Goal: Communication & Community: Answer question/provide support

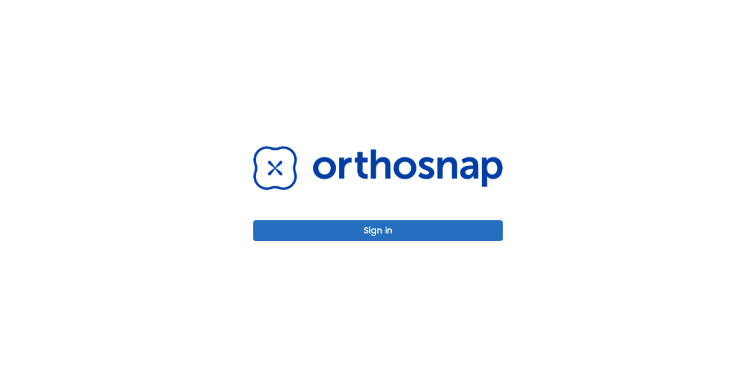
click at [419, 224] on button "Sign in" at bounding box center [377, 230] width 249 height 21
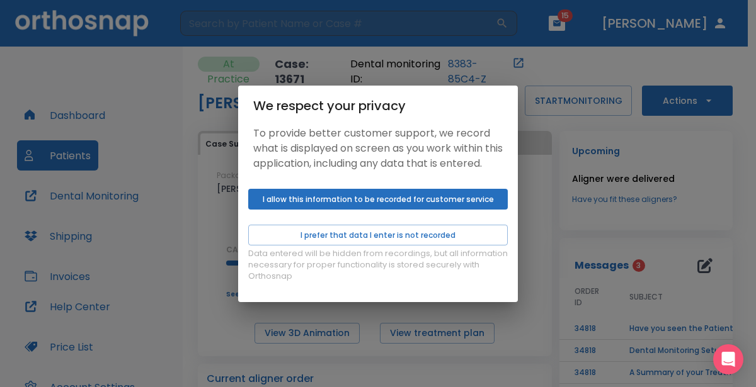
click at [196, 280] on div "We respect your privacy To provide better customer support, we record what is d…" at bounding box center [378, 193] width 756 height 387
click at [562, 58] on div "We respect your privacy To provide better customer support, we record what is d…" at bounding box center [378, 193] width 756 height 387
click at [450, 209] on button "I allow this information to be recorded for customer service" at bounding box center [377, 199] width 259 height 21
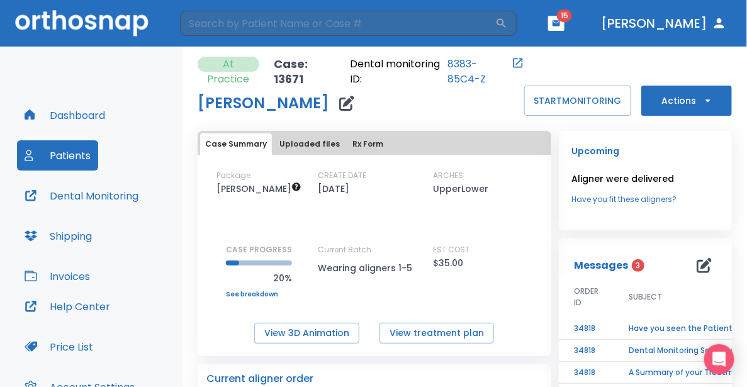
click at [82, 154] on button "Patients" at bounding box center [57, 155] width 81 height 30
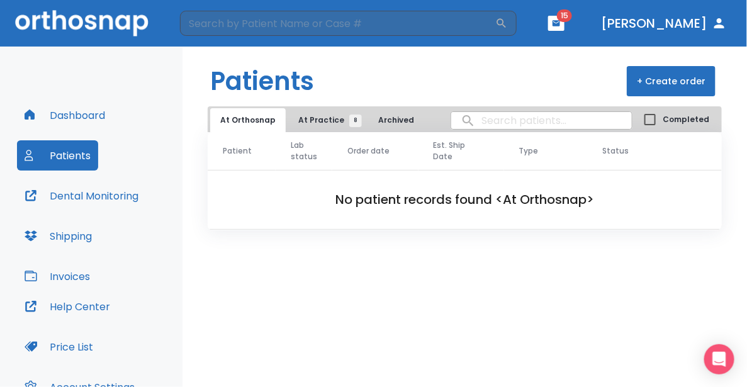
click at [303, 123] on span "At Practice 8" at bounding box center [326, 120] width 57 height 11
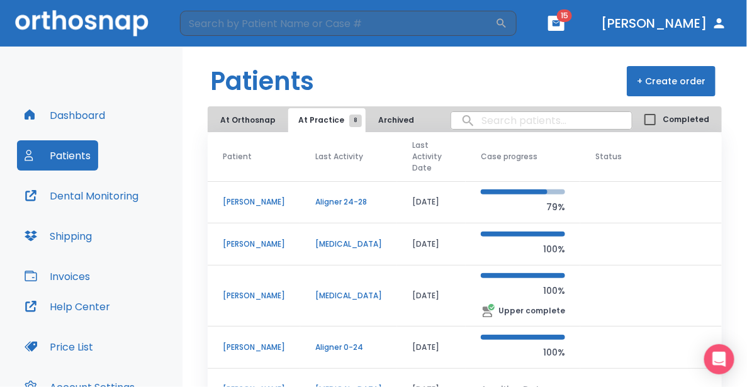
click at [276, 346] on p "[PERSON_NAME]" at bounding box center [254, 347] width 62 height 11
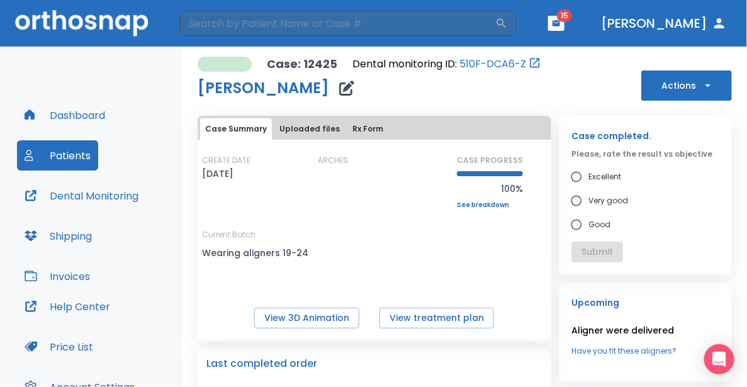
click at [572, 199] on input "Very good" at bounding box center [577, 201] width 24 height 24
radio input "true"
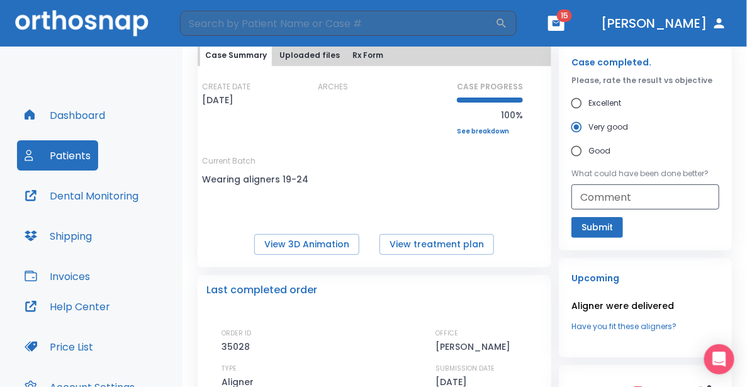
scroll to position [56, 0]
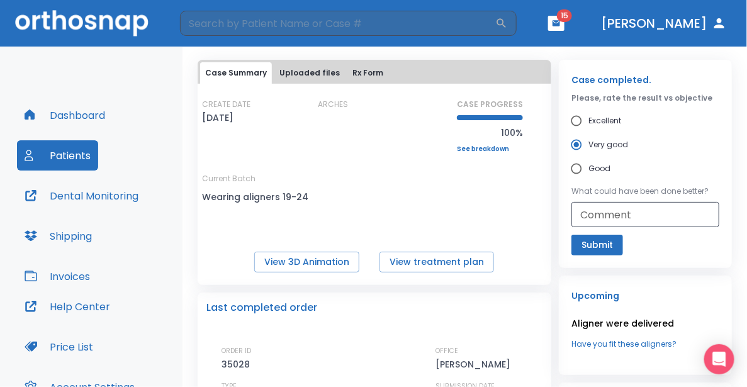
click at [573, 122] on input "Excellent" at bounding box center [577, 121] width 24 height 24
radio input "true"
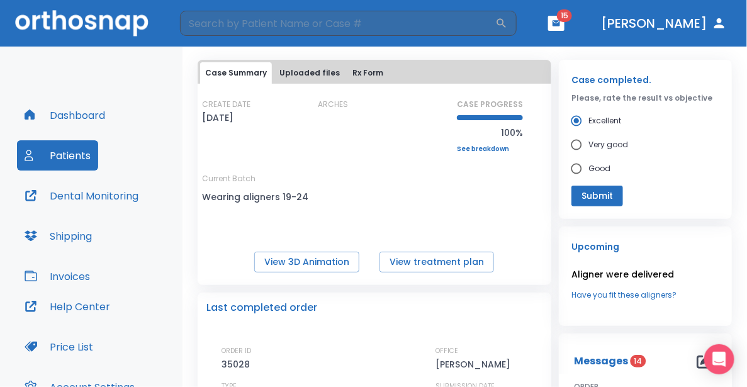
click at [579, 196] on button "Submit" at bounding box center [598, 196] width 52 height 21
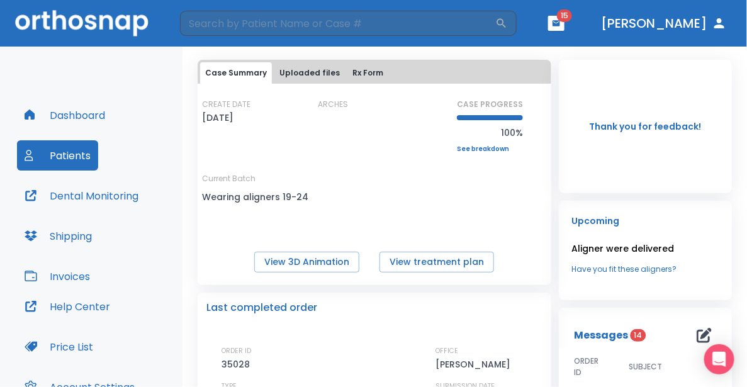
click at [595, 267] on link "Have you fit these aligners?" at bounding box center [646, 269] width 148 height 11
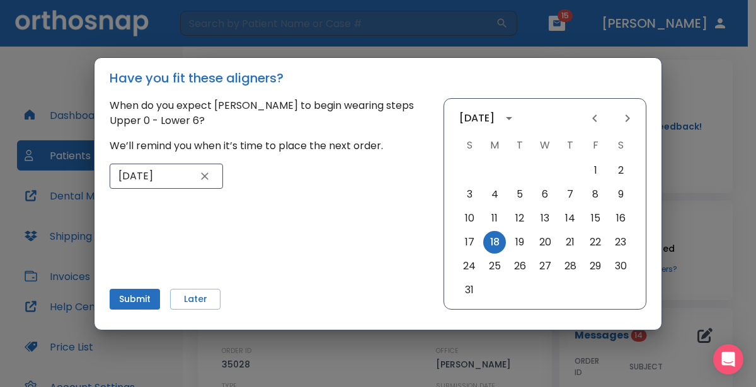
click at [156, 302] on button "Submit" at bounding box center [135, 299] width 50 height 21
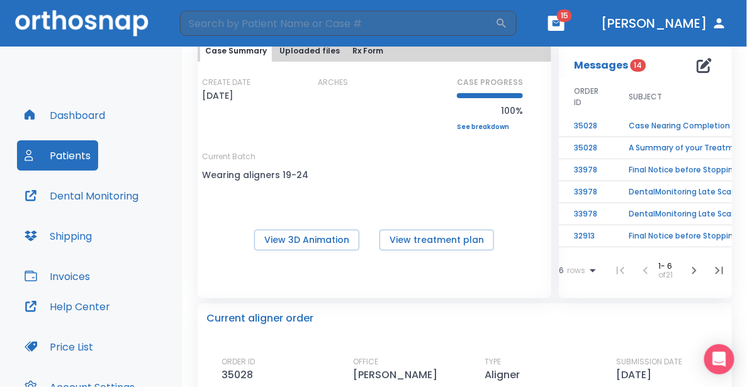
scroll to position [76, 0]
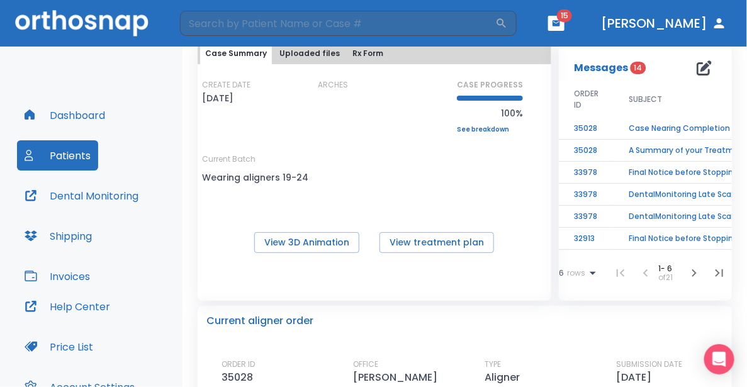
click at [689, 271] on icon "button" at bounding box center [694, 273] width 15 height 15
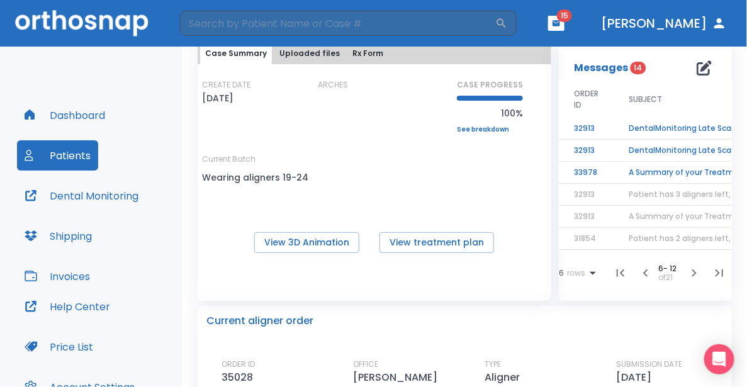
click at [689, 271] on icon "button" at bounding box center [694, 273] width 15 height 15
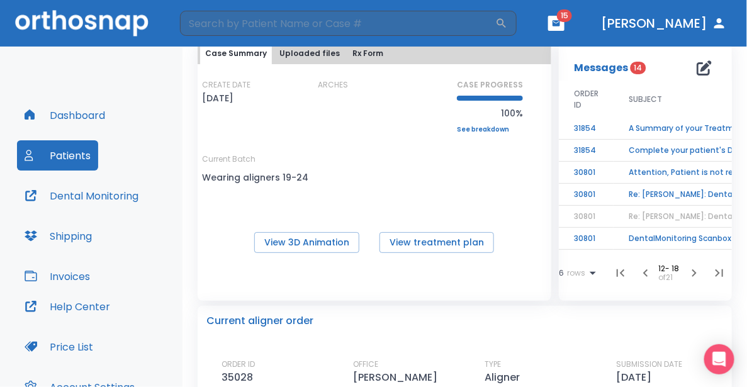
click at [689, 271] on icon "button" at bounding box center [694, 273] width 15 height 15
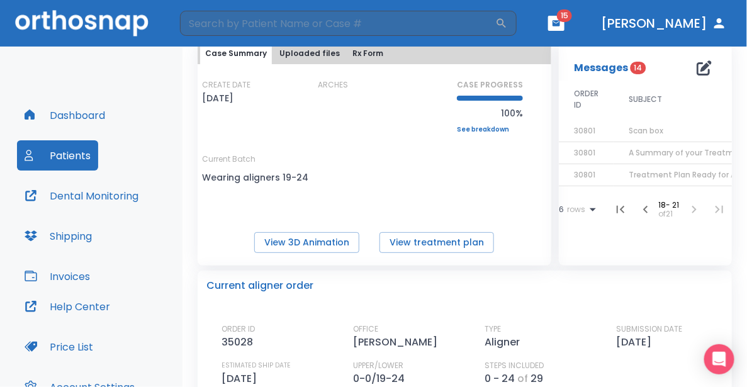
click at [669, 177] on span "Treatment Plan Ready for Approval!" at bounding box center [698, 174] width 139 height 11
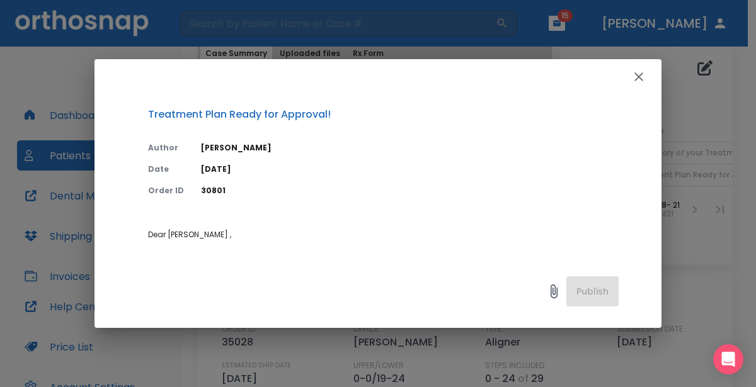
click at [642, 79] on icon "button" at bounding box center [638, 76] width 15 height 15
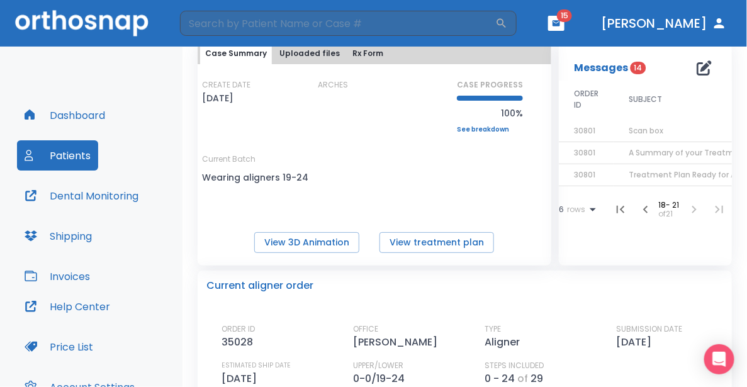
click at [615, 215] on icon "button" at bounding box center [620, 209] width 15 height 15
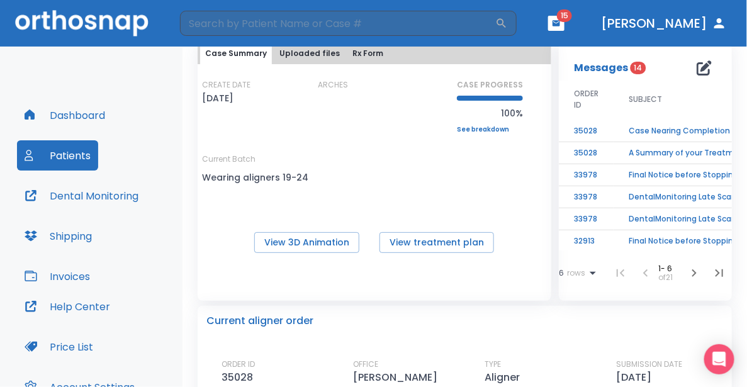
click at [638, 128] on td "Case Nearing Completion" at bounding box center [692, 131] width 157 height 22
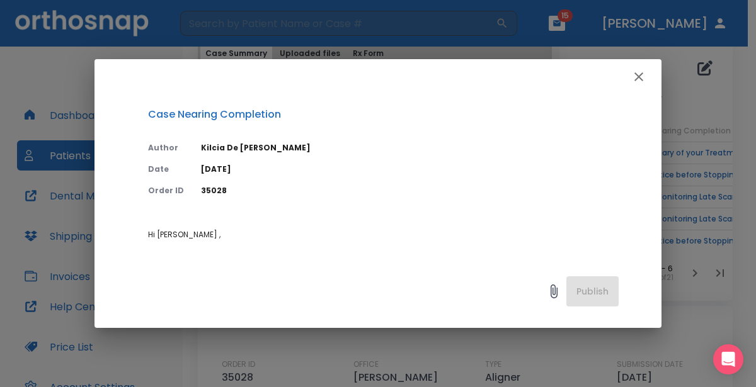
click at [645, 77] on icon "button" at bounding box center [638, 76] width 15 height 15
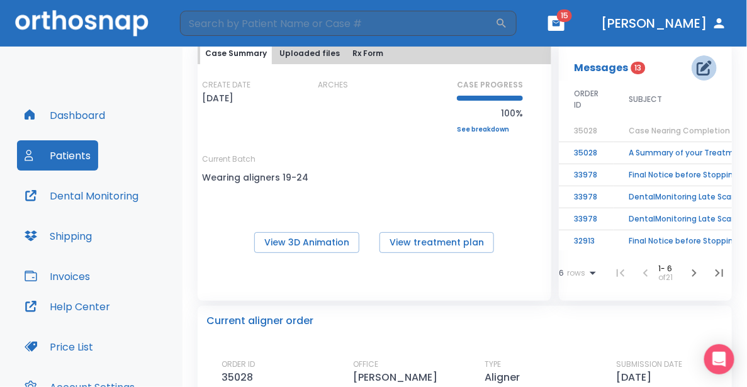
click at [697, 69] on icon "button" at bounding box center [704, 67] width 15 height 15
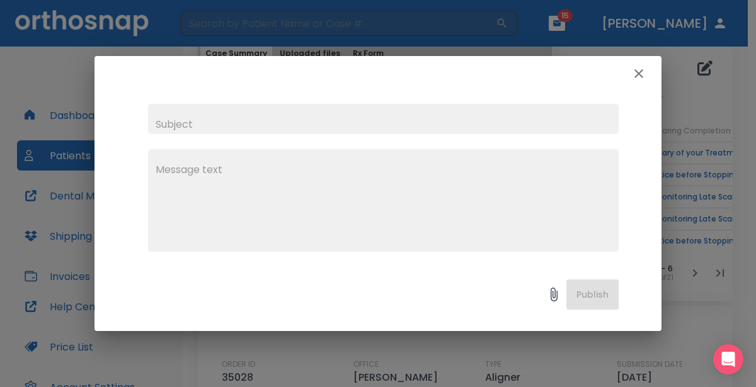
click at [392, 107] on input "text" at bounding box center [383, 119] width 470 height 30
type input "[PERSON_NAME]"
click at [275, 183] on textarea at bounding box center [383, 205] width 455 height 87
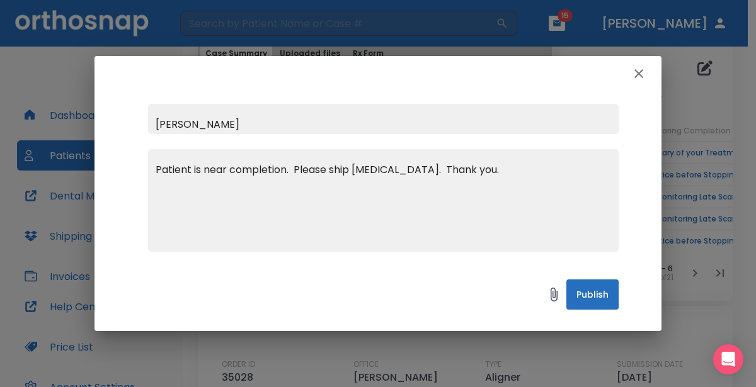
type textarea "Patient is near completion. Please ship [MEDICAL_DATA]. Thank you."
click at [603, 299] on button "Publish" at bounding box center [592, 295] width 52 height 30
